Goal: Information Seeking & Learning: Learn about a topic

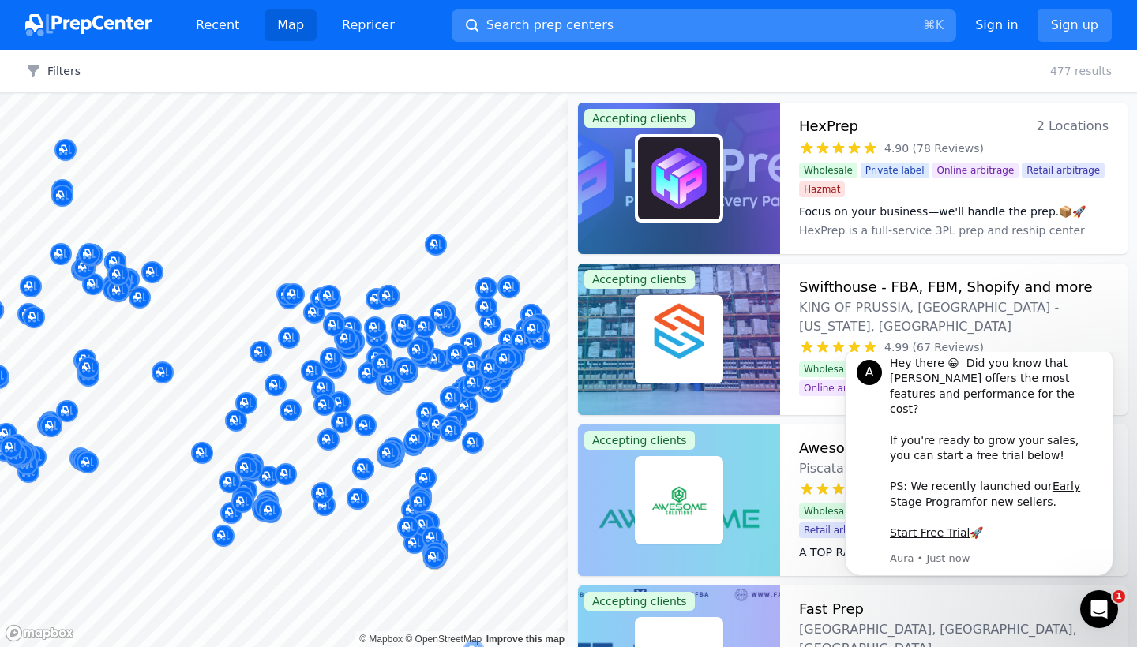
click at [670, 24] on button "Search prep centers ⌘ K" at bounding box center [704, 25] width 504 height 32
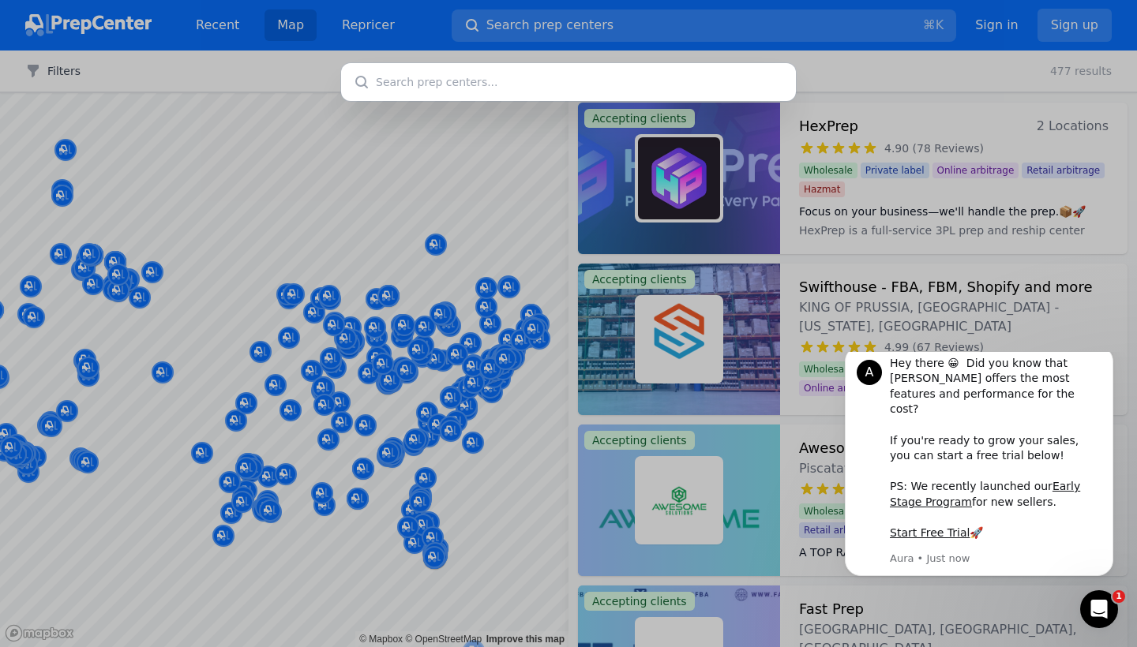
click at [459, 152] on div at bounding box center [568, 323] width 1137 height 647
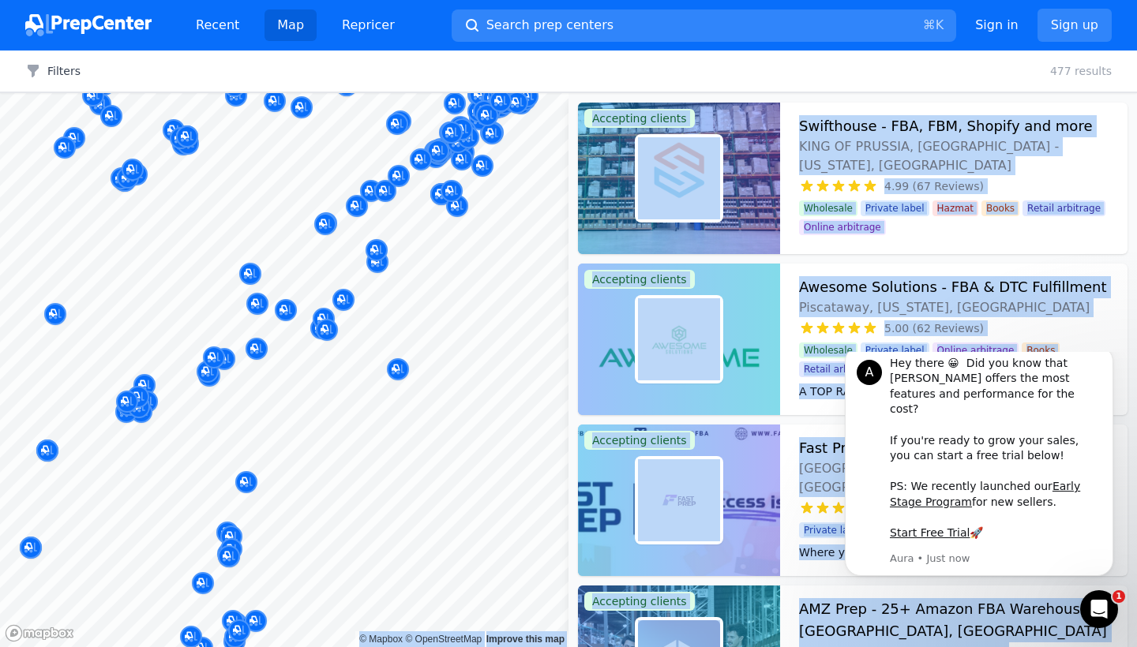
click at [515, 384] on body "Recent Map Repricer Search prep centers ⌘ K Open main menu Sign in Sign up Filt…" at bounding box center [568, 323] width 1137 height 647
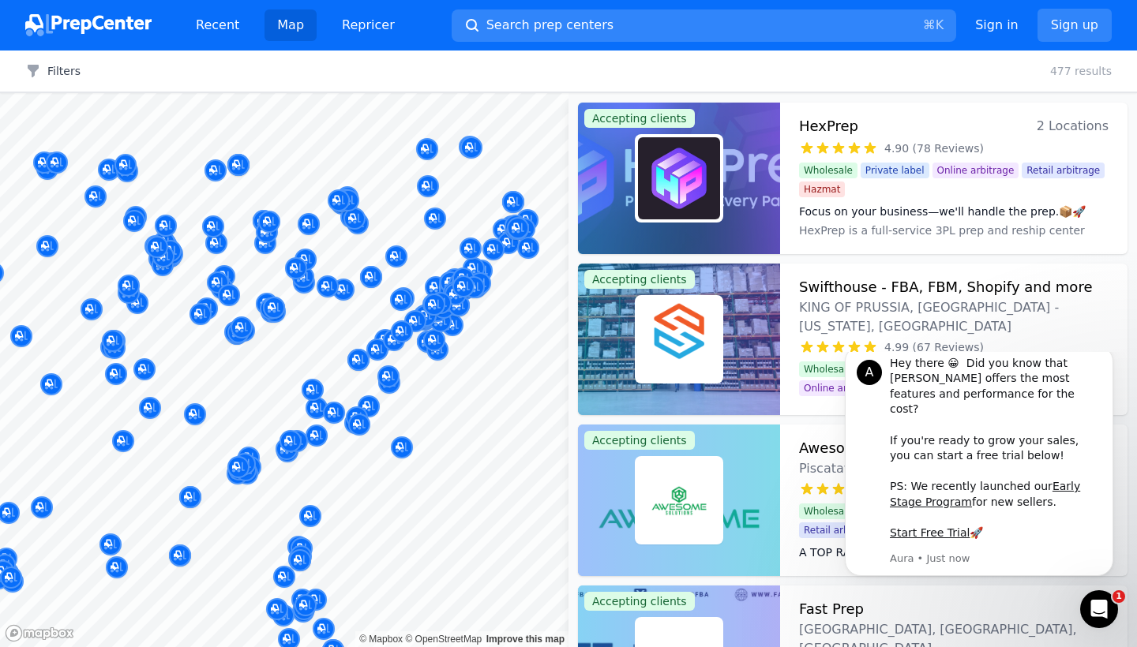
click at [411, 500] on body "Recent Map Repricer Search prep centers ⌘ K Open main menu Sign in Sign up Filt…" at bounding box center [568, 323] width 1137 height 647
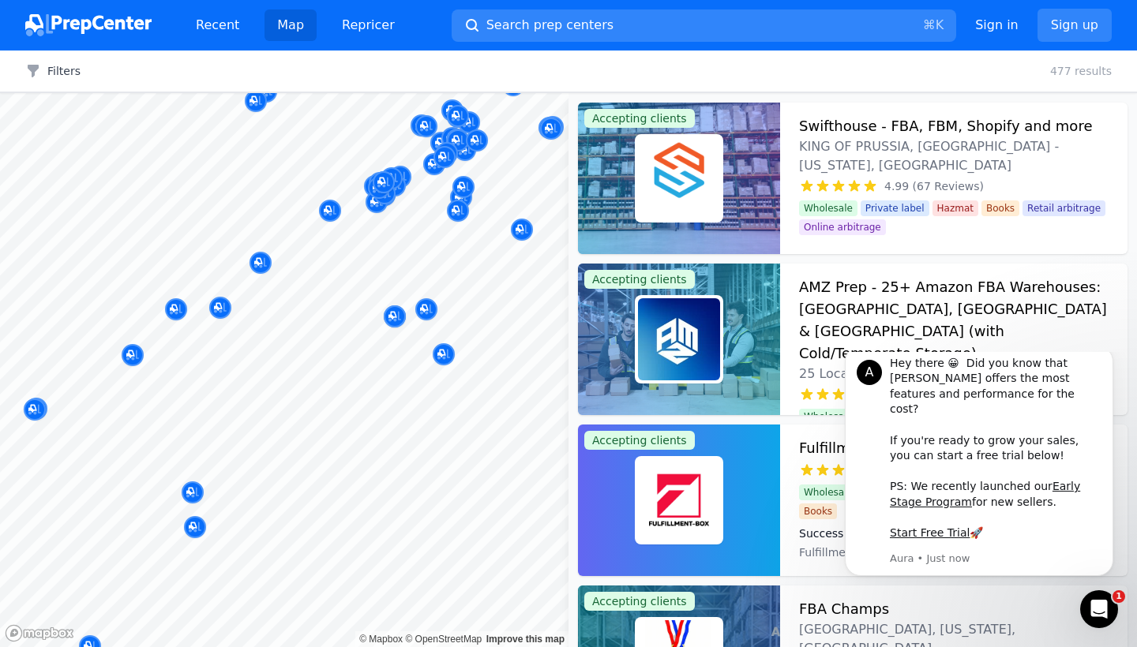
drag, startPoint x: 423, startPoint y: 544, endPoint x: 392, endPoint y: 228, distance: 317.3
click at [392, 272] on body "Recent Map Repricer Search prep centers ⌘ K Open main menu Sign in Sign up Filt…" at bounding box center [568, 323] width 1137 height 647
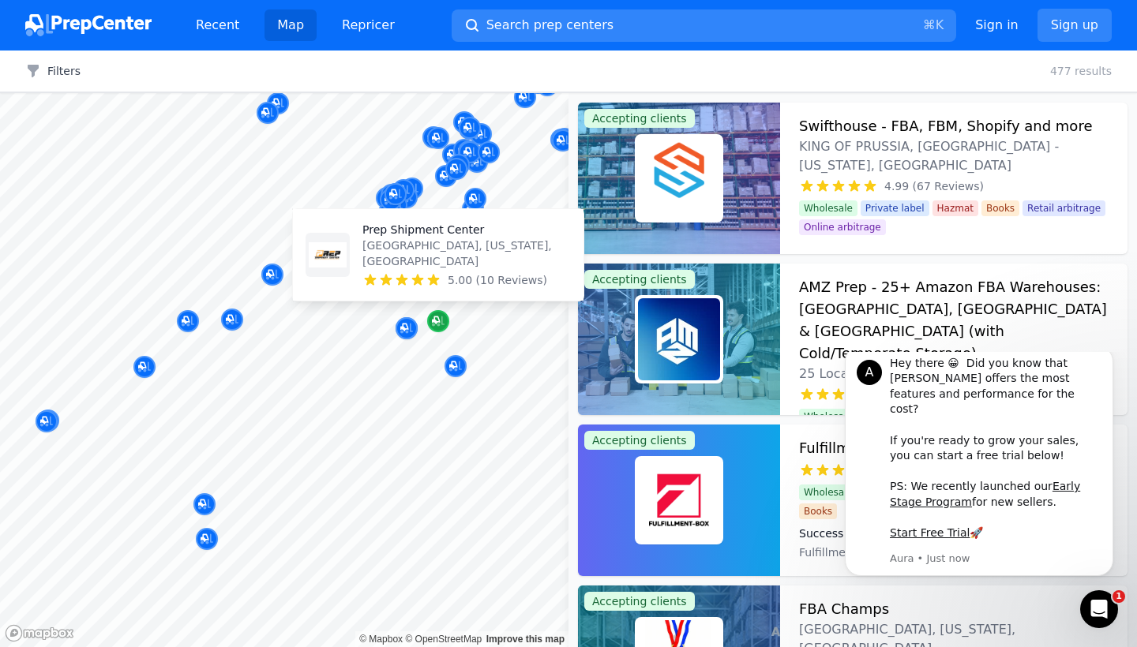
click at [439, 325] on icon "Map marker" at bounding box center [438, 322] width 13 height 10
click at [438, 238] on p "Prep Shipment Center" at bounding box center [466, 230] width 208 height 16
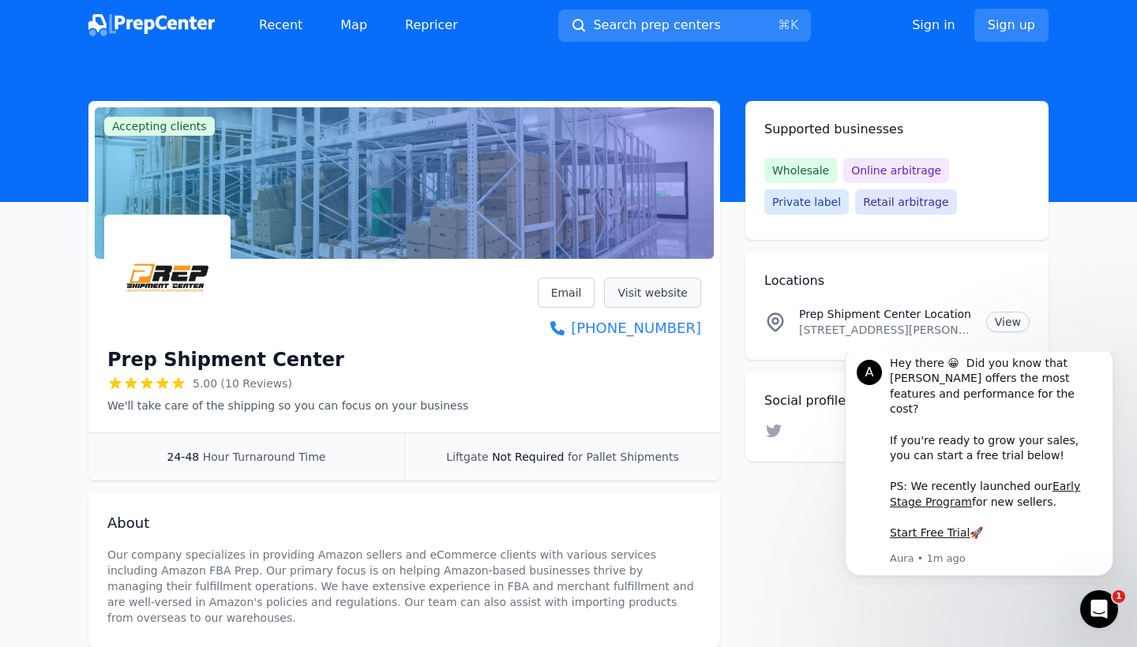
click at [660, 299] on link "Visit website" at bounding box center [652, 293] width 97 height 30
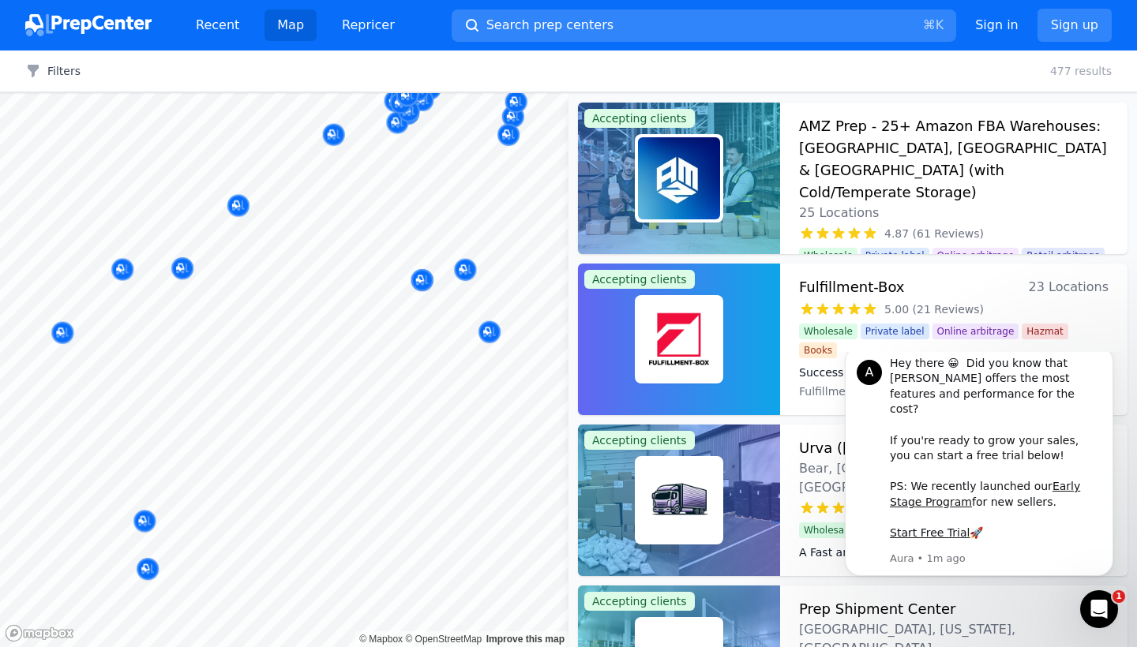
click at [449, 310] on body "Recent Map Repricer Search prep centers ⌘ K Open main menu Sign in Sign up Filt…" at bounding box center [568, 323] width 1137 height 647
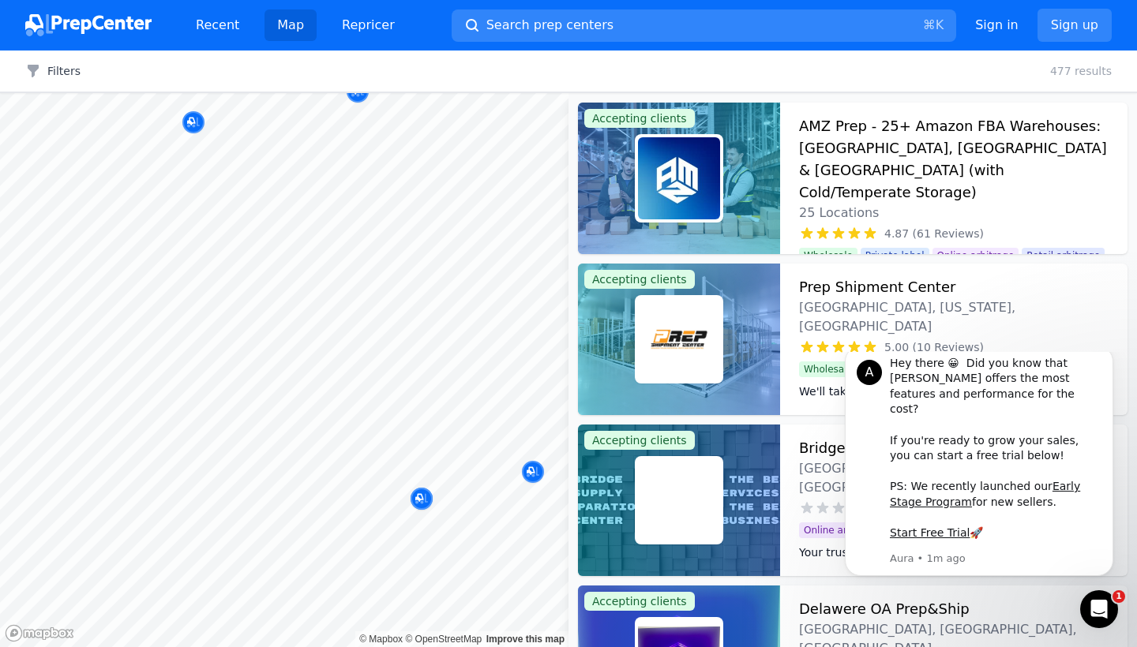
click at [428, 411] on body "Recent Map Repricer Search prep centers ⌘ K Open main menu Sign in Sign up Filt…" at bounding box center [568, 323] width 1137 height 647
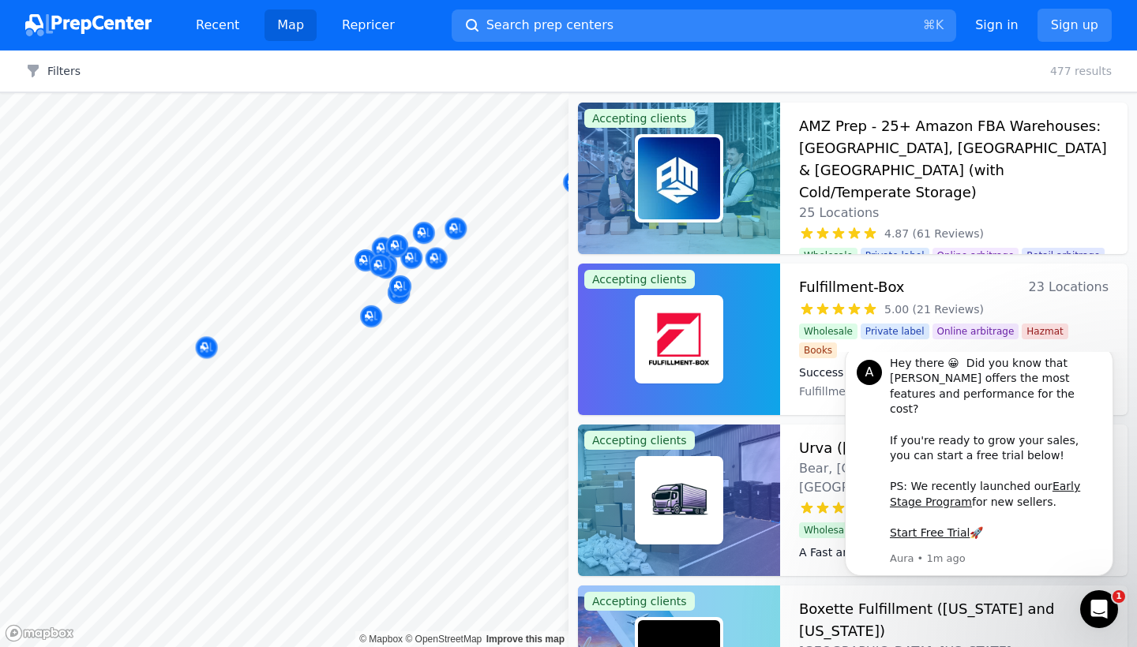
click at [416, 405] on body "Recent Map Repricer Search prep centers ⌘ K Open main menu Sign in Sign up Filt…" at bounding box center [568, 323] width 1137 height 647
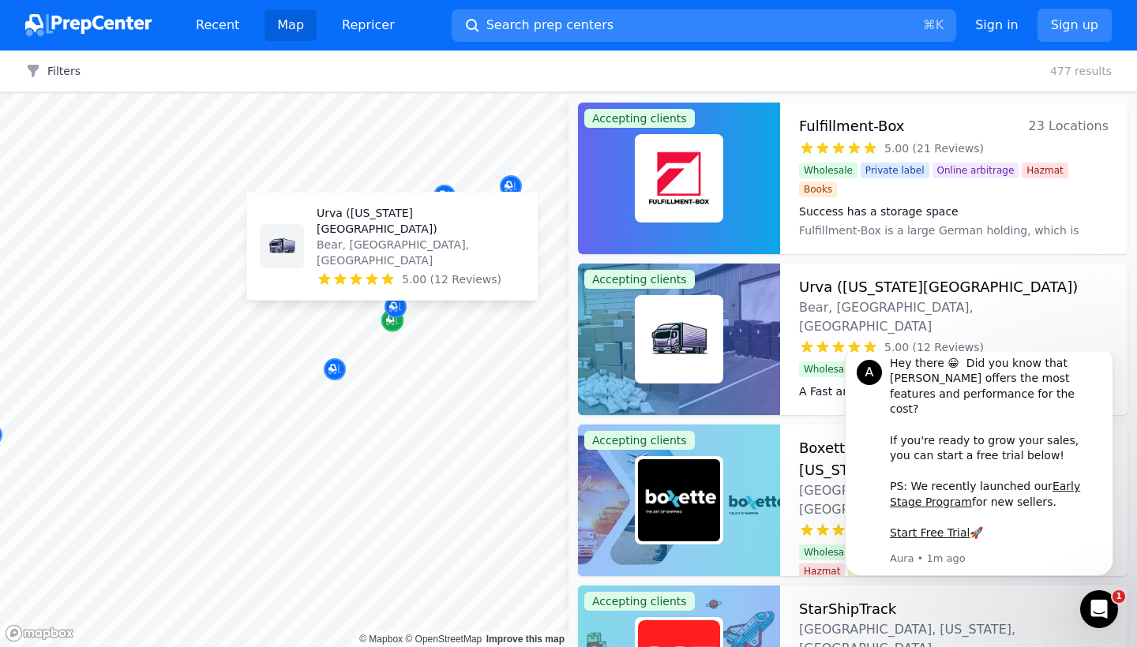
click at [397, 328] on icon "Map marker" at bounding box center [392, 321] width 13 height 16
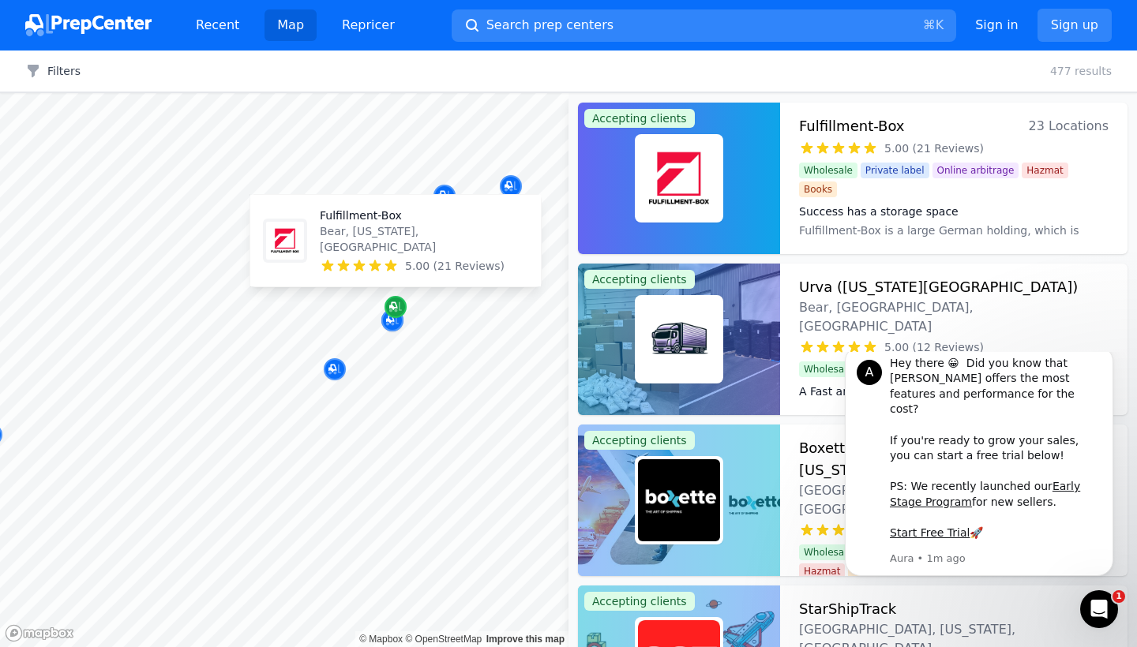
click at [393, 314] on icon "Map marker" at bounding box center [395, 307] width 13 height 16
click at [368, 223] on p "Fulfillment-Box" at bounding box center [424, 216] width 208 height 16
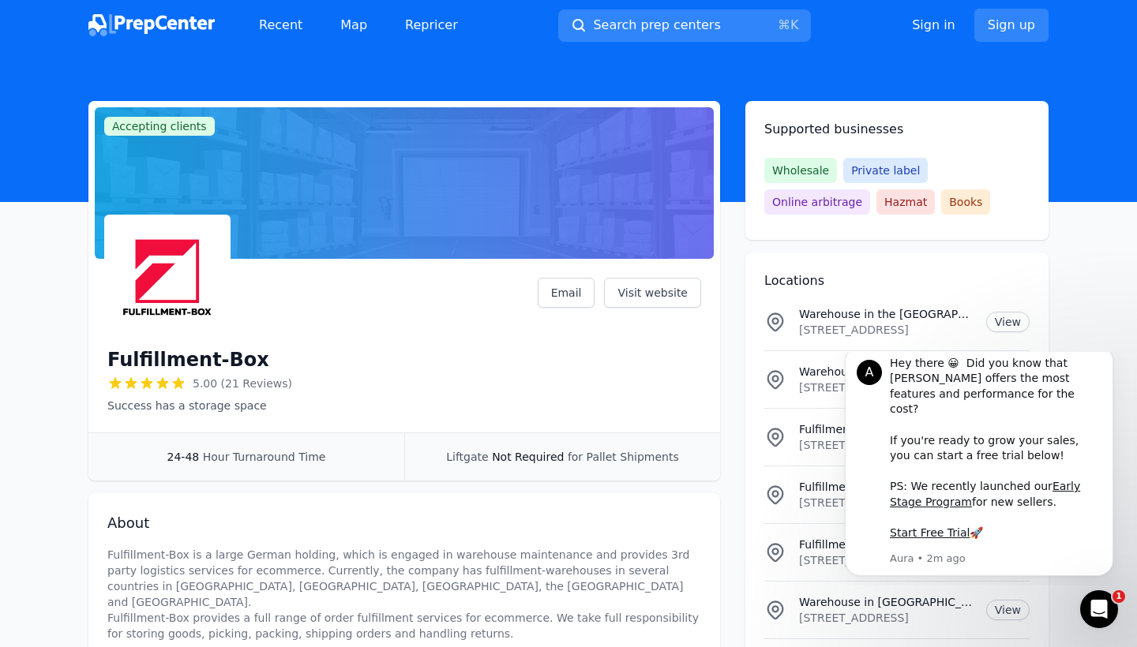
scroll to position [9, 0]
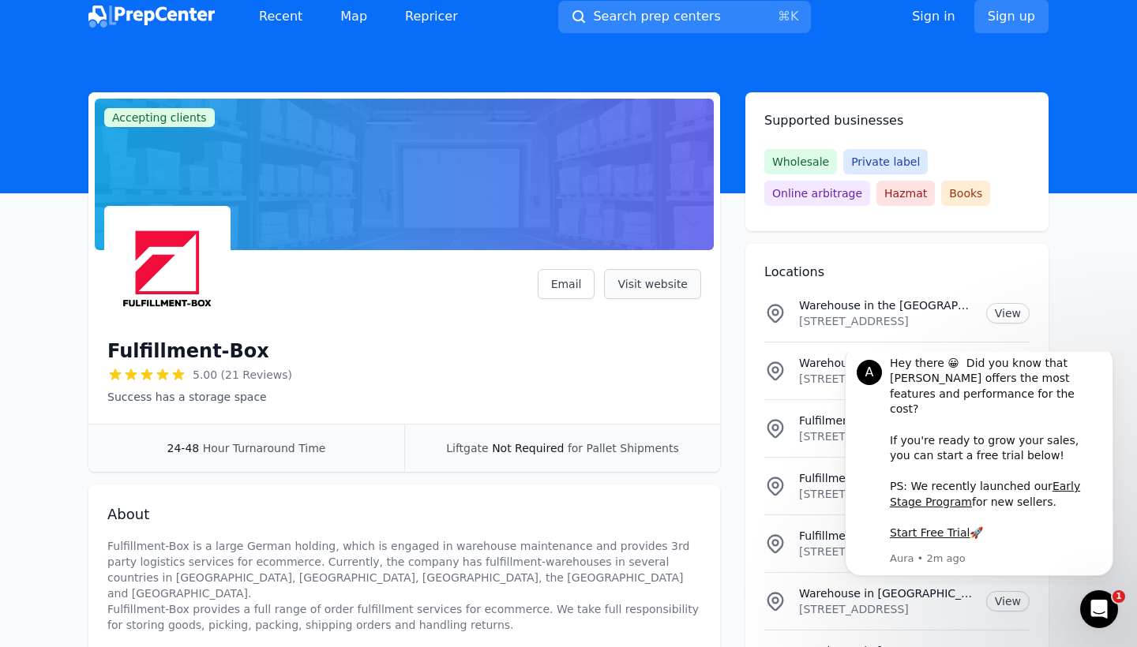
click at [642, 282] on link "Visit website" at bounding box center [652, 284] width 97 height 30
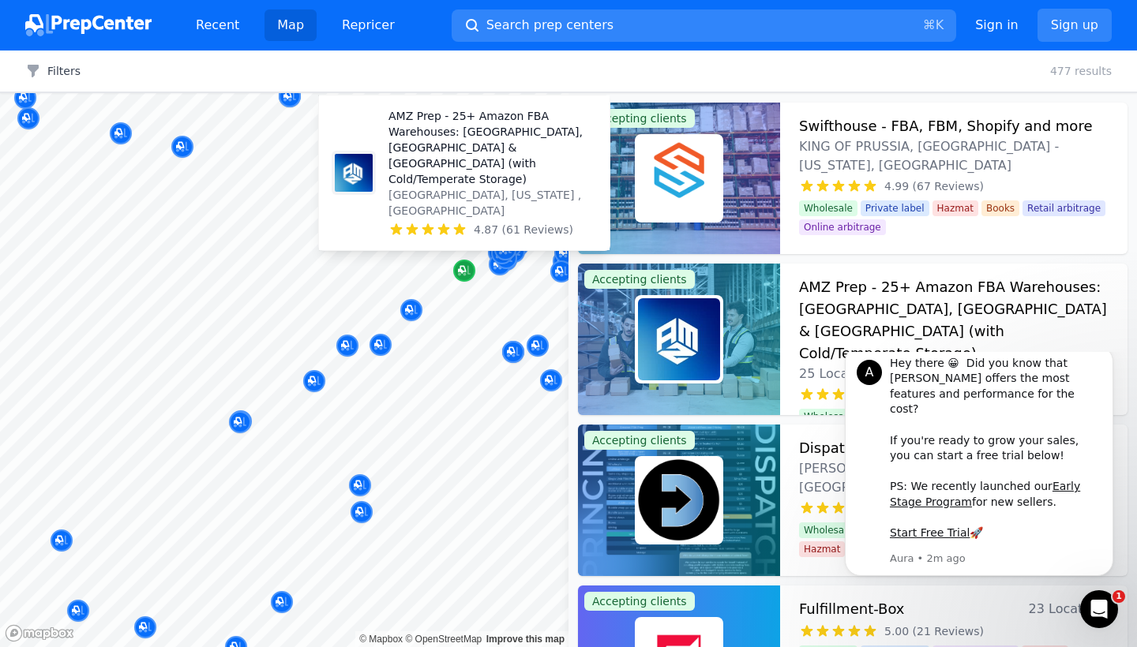
click at [466, 275] on icon "Map marker" at bounding box center [464, 271] width 13 height 10
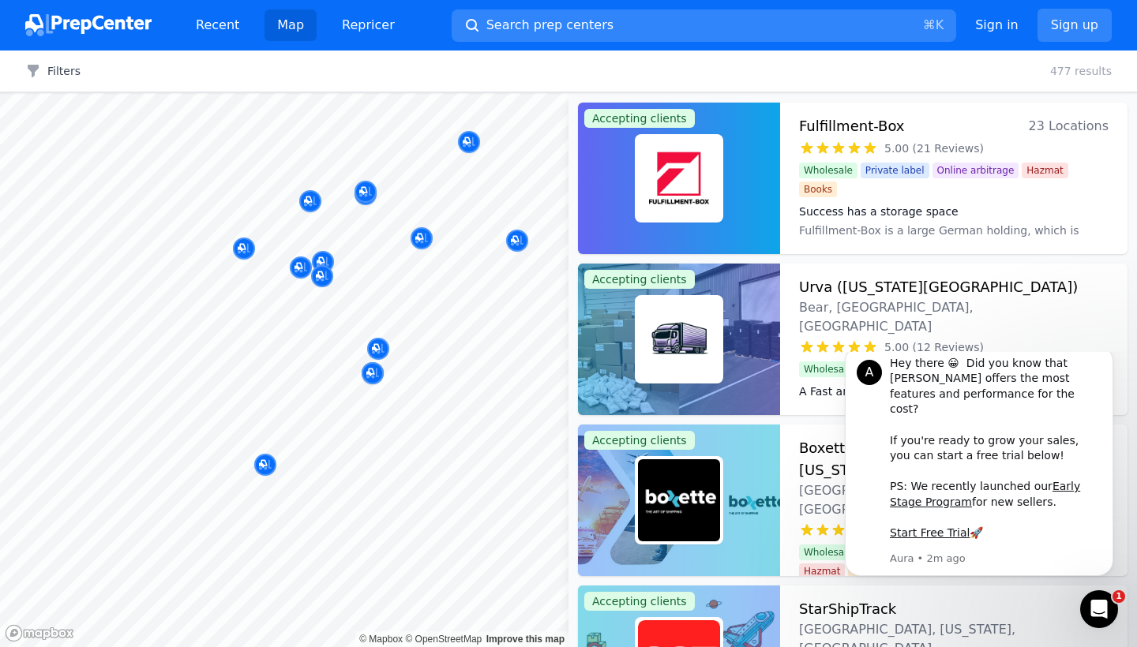
click at [410, 277] on body "Recent Map Repricer Search prep centers ⌘ K Open main menu Sign in Sign up Filt…" at bounding box center [568, 323] width 1137 height 647
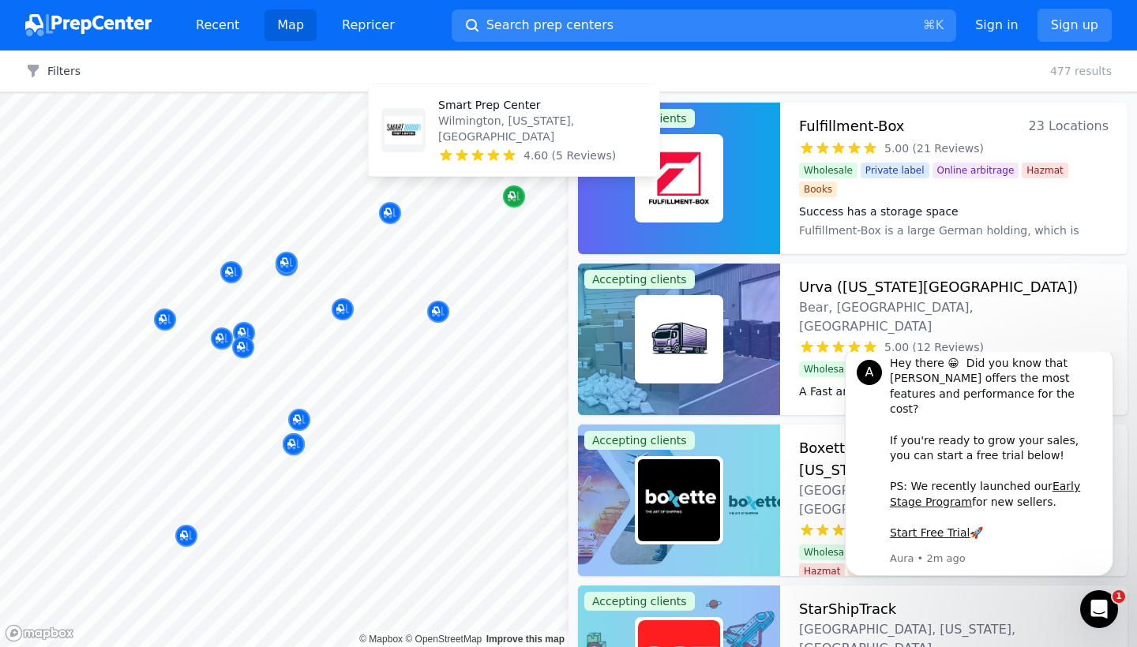
click at [508, 195] on icon "Map marker" at bounding box center [514, 197] width 13 height 16
click at [489, 132] on p "Wilmington, [US_STATE], [GEOGRAPHIC_DATA]" at bounding box center [542, 129] width 208 height 32
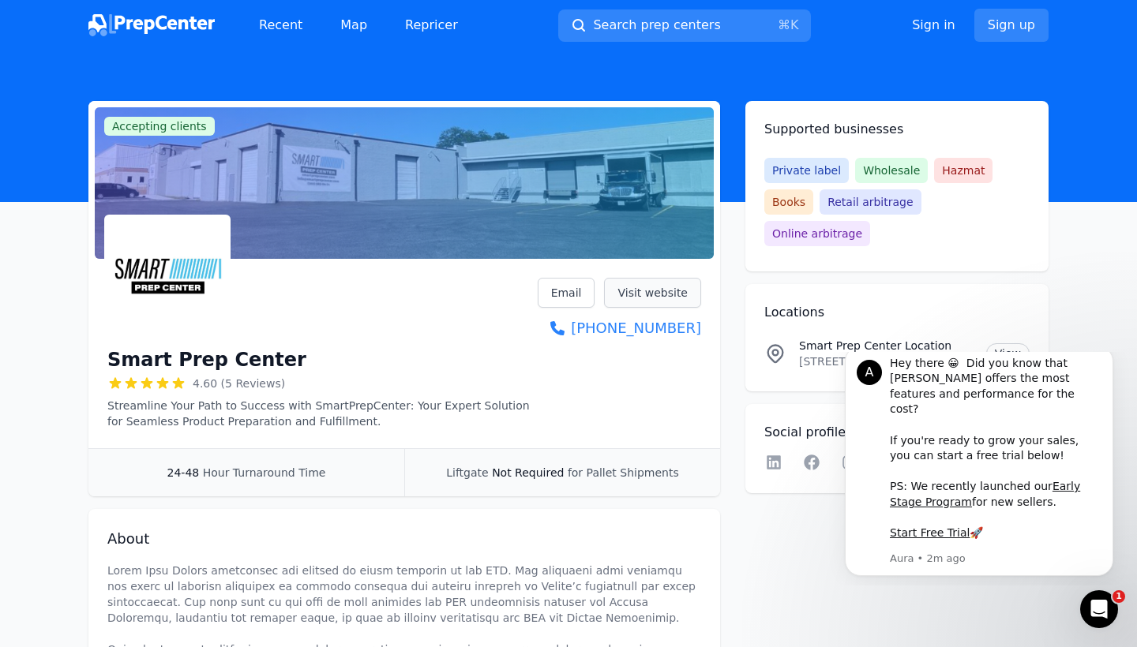
click at [630, 298] on link "Visit website" at bounding box center [652, 293] width 97 height 30
click at [1108, 361] on button "Dismiss notification" at bounding box center [1108, 350] width 21 height 21
